Goal: Task Accomplishment & Management: Use online tool/utility

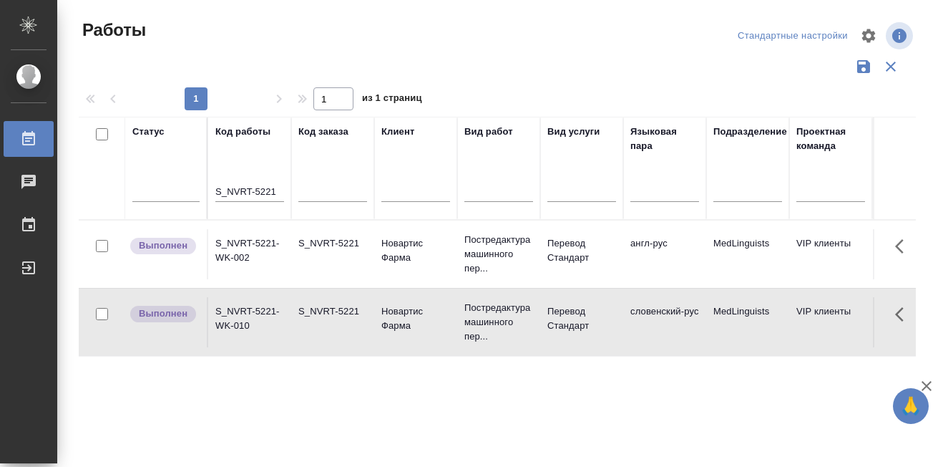
click at [215, 186] on th "Код работы S_NVRT-5221" at bounding box center [249, 168] width 83 height 103
drag, startPoint x: 216, startPoint y: 186, endPoint x: 278, endPoint y: 189, distance: 61.6
click at [278, 189] on input "S_NVRT-5221" at bounding box center [249, 192] width 69 height 18
paste input "[PERSON_NAME]"
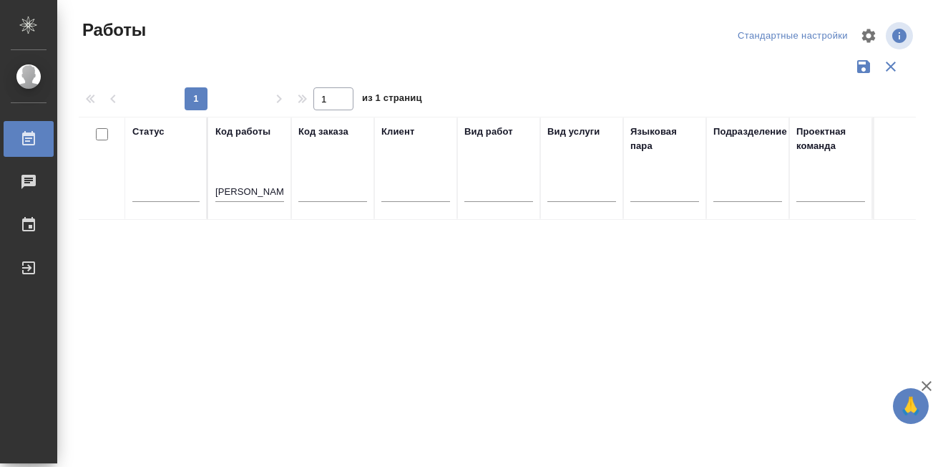
click at [215, 189] on th "Код работы [PERSON_NAME]" at bounding box center [249, 168] width 83 height 103
drag, startPoint x: 215, startPoint y: 189, endPoint x: 256, endPoint y: 189, distance: 40.1
click at [256, 189] on input "JuIie Hall" at bounding box center [249, 192] width 69 height 18
paste input "S_NVRT-5212"
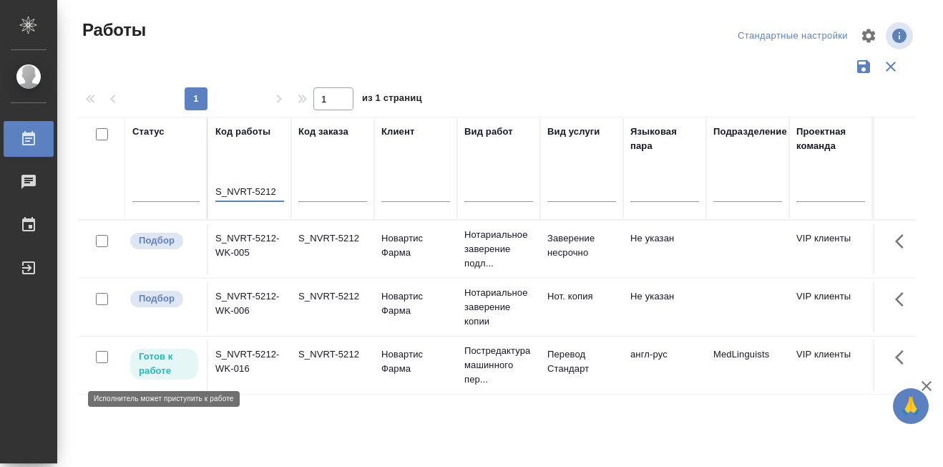
type input "S_NVRT-5212"
click at [137, 365] on span "Готов к работе" at bounding box center [164, 363] width 68 height 29
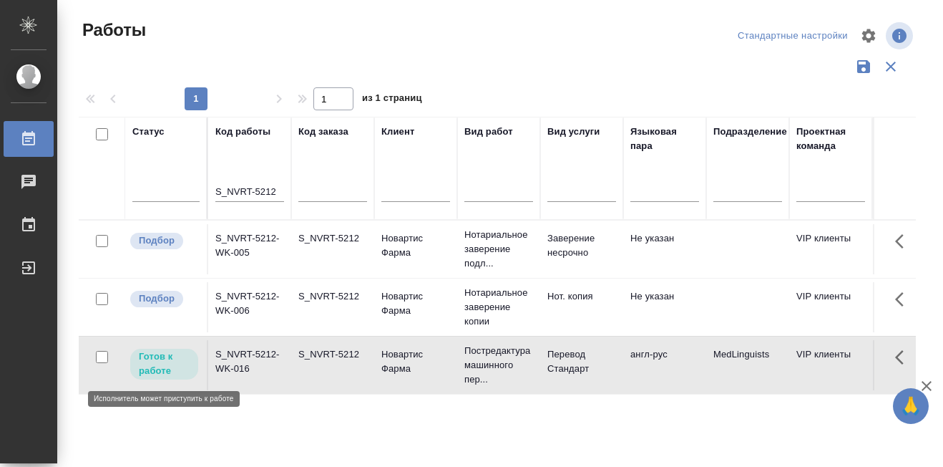
click at [132, 362] on span "Готов к работе" at bounding box center [164, 363] width 68 height 29
click at [146, 361] on p "Готов к работе" at bounding box center [164, 363] width 51 height 29
click at [159, 295] on p "Подбор" at bounding box center [157, 298] width 36 height 14
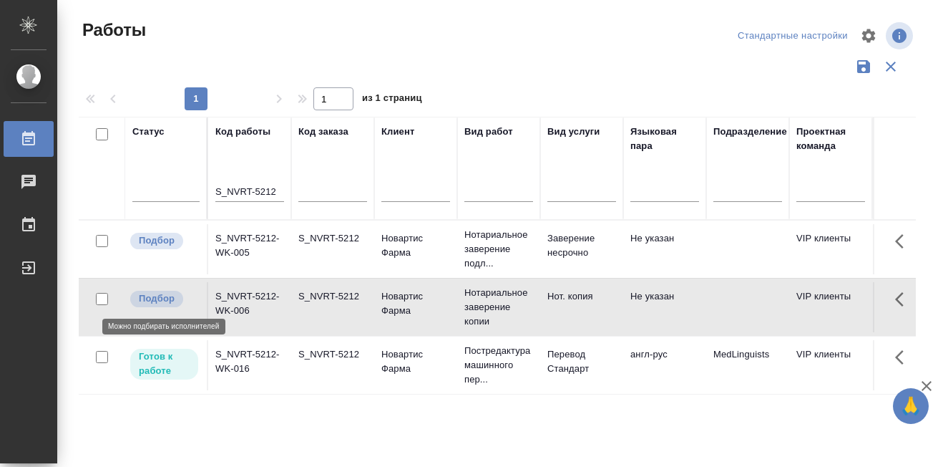
click at [152, 298] on p "Подбор" at bounding box center [157, 298] width 36 height 14
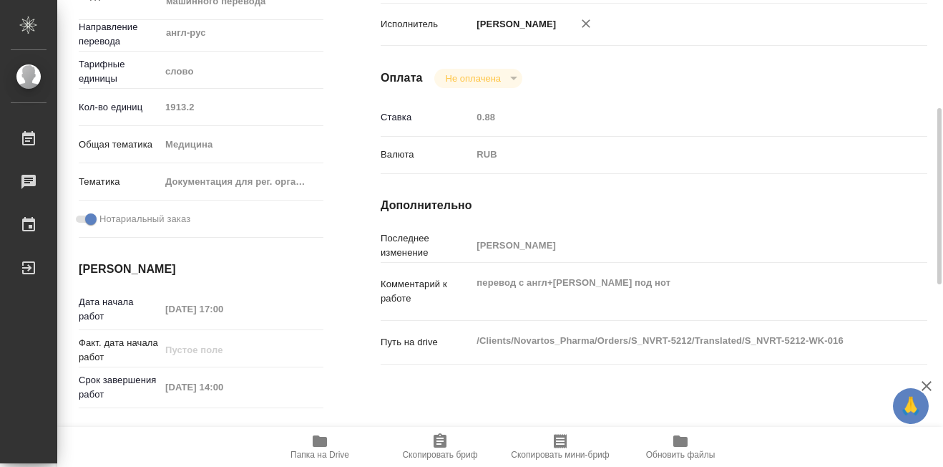
scroll to position [358, 0]
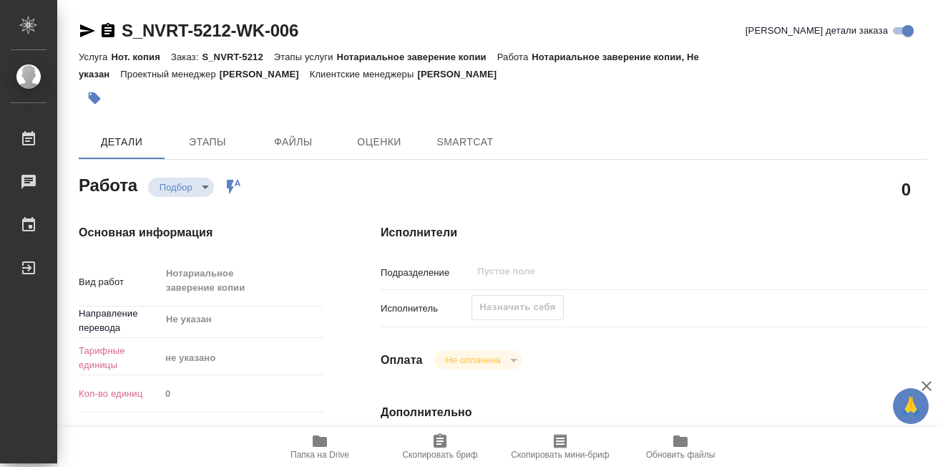
type textarea "x"
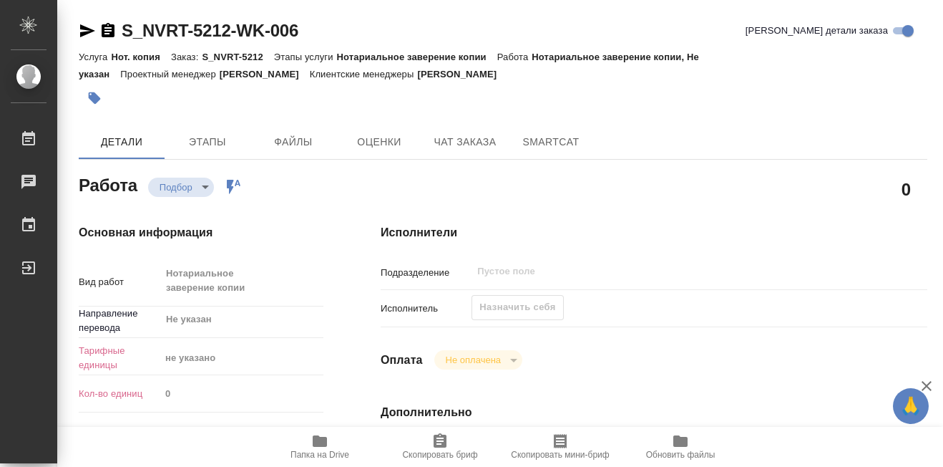
type textarea "x"
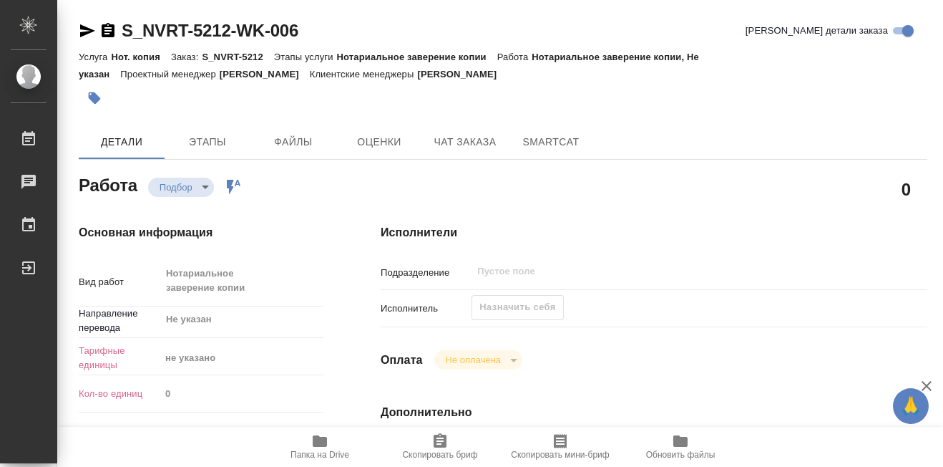
type textarea "x"
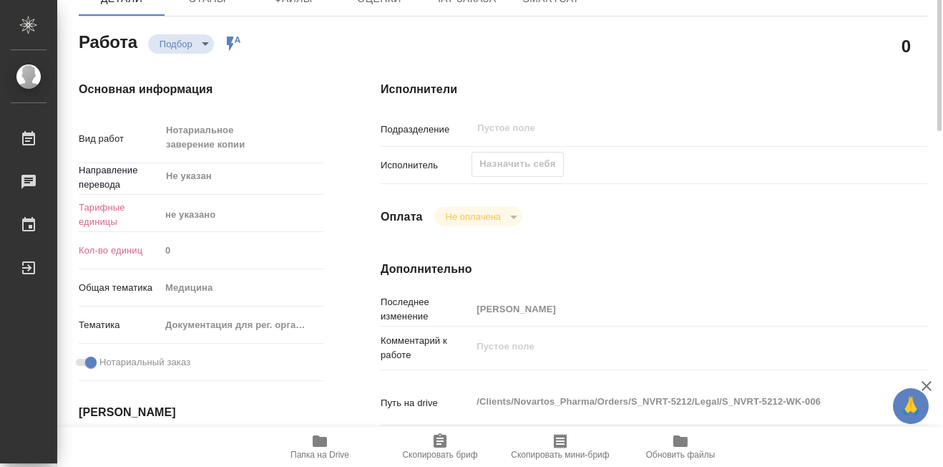
scroll to position [72, 0]
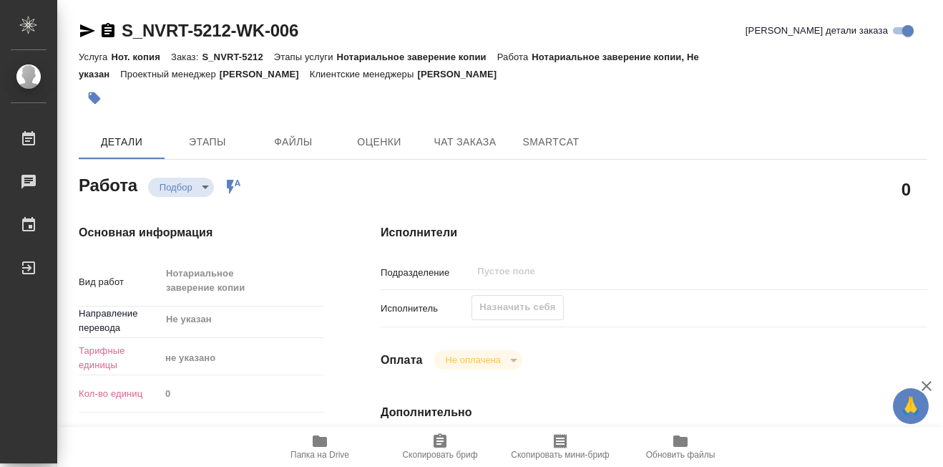
type textarea "x"
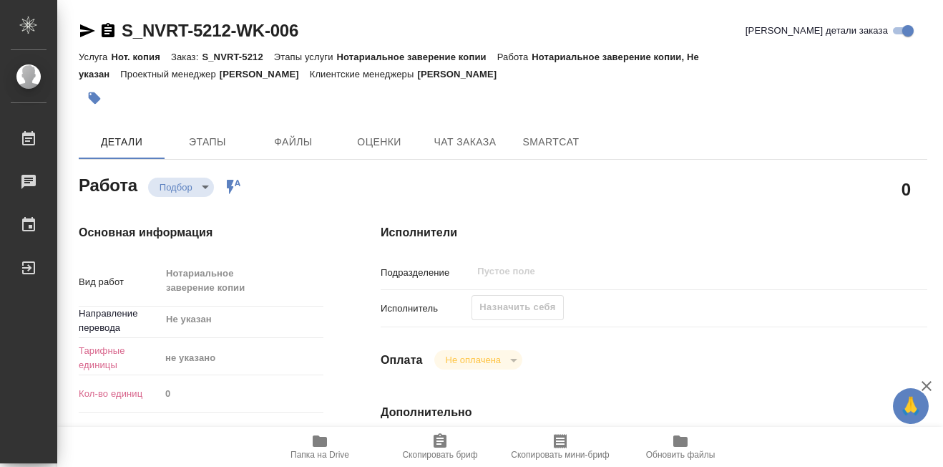
type textarea "x"
